Goal: Information Seeking & Learning: Learn about a topic

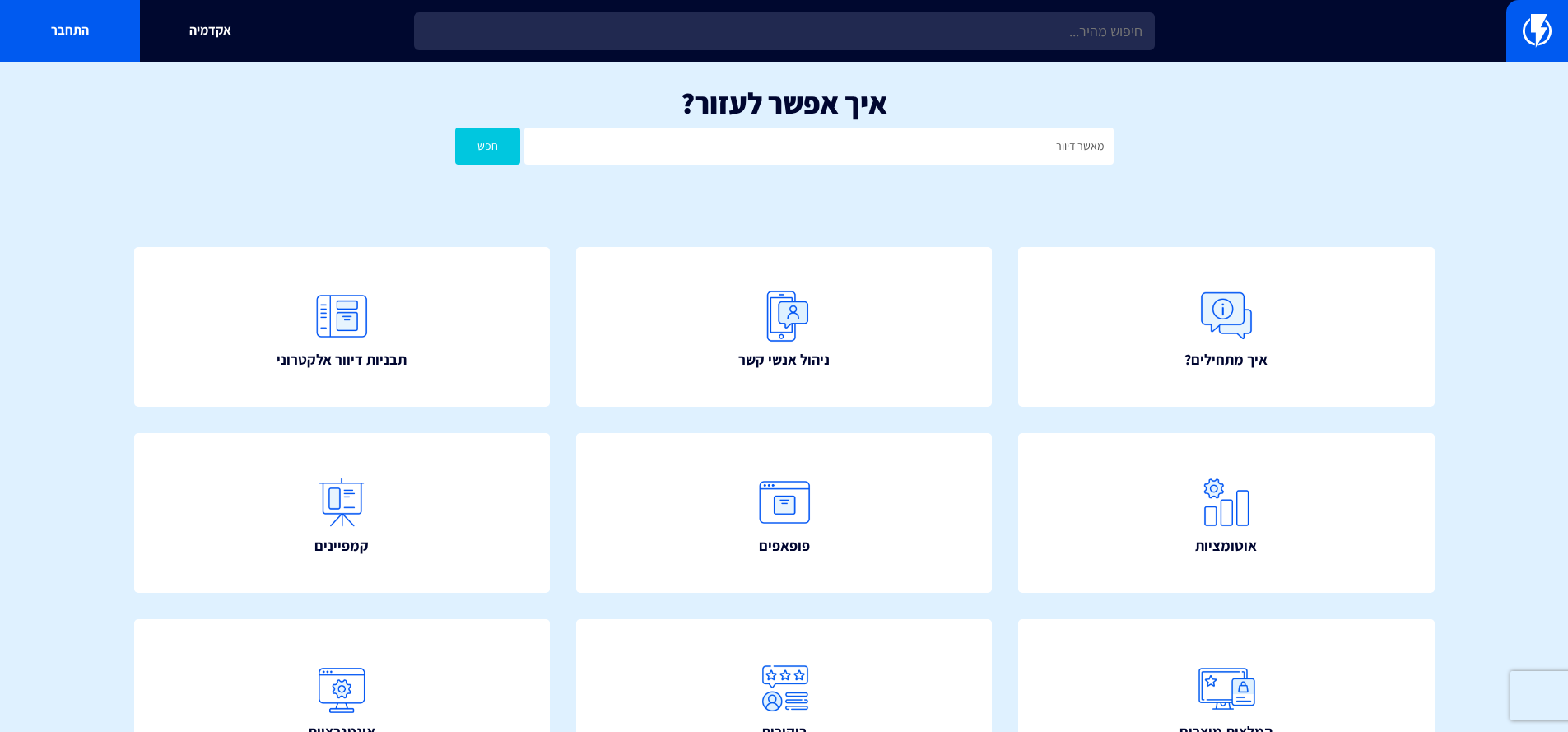
type input "מאשר דיוור"
click at [455, 127] on button "חפש" at bounding box center [488, 146] width 65 height 37
click at [1549, 30] on img at bounding box center [1536, 30] width 29 height 33
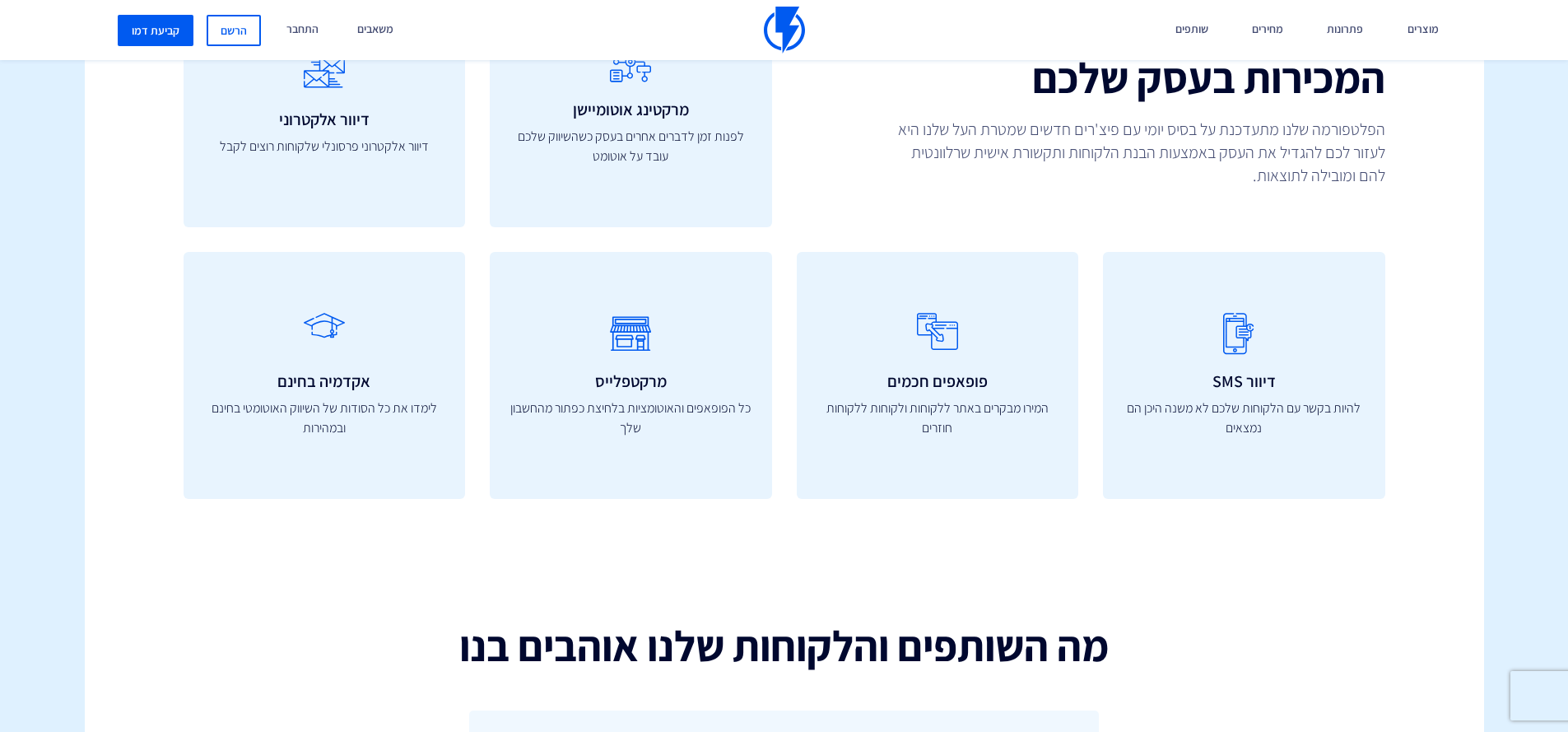
scroll to position [4774, 0]
